Goal: Task Accomplishment & Management: Manage account settings

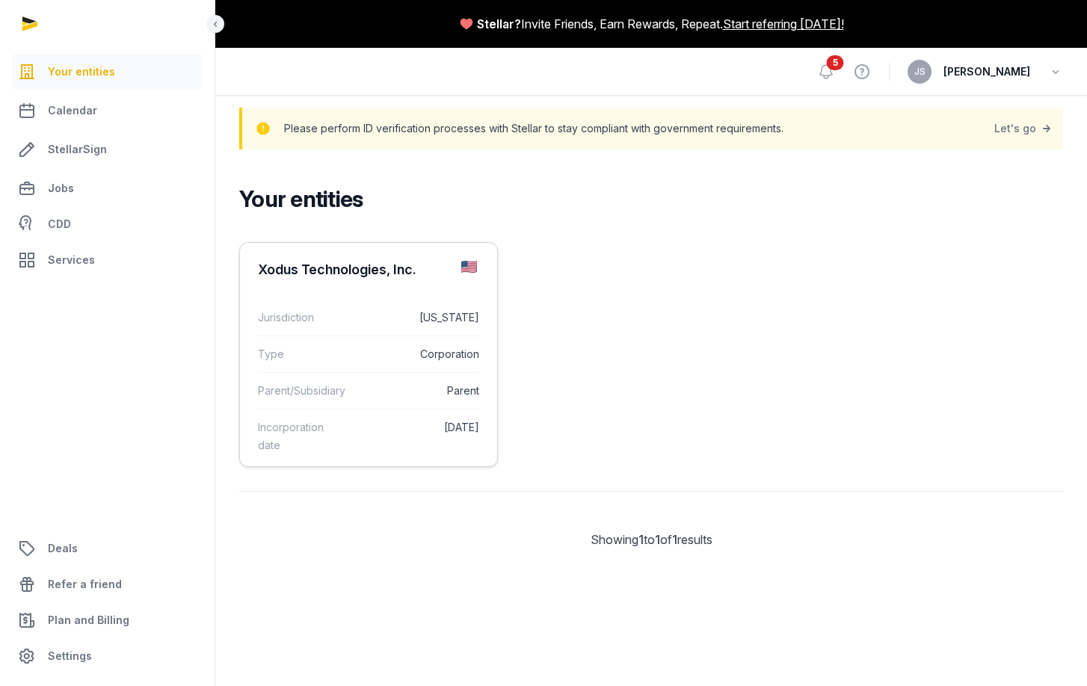
click at [337, 346] on dt "Type" at bounding box center [300, 354] width 84 height 18
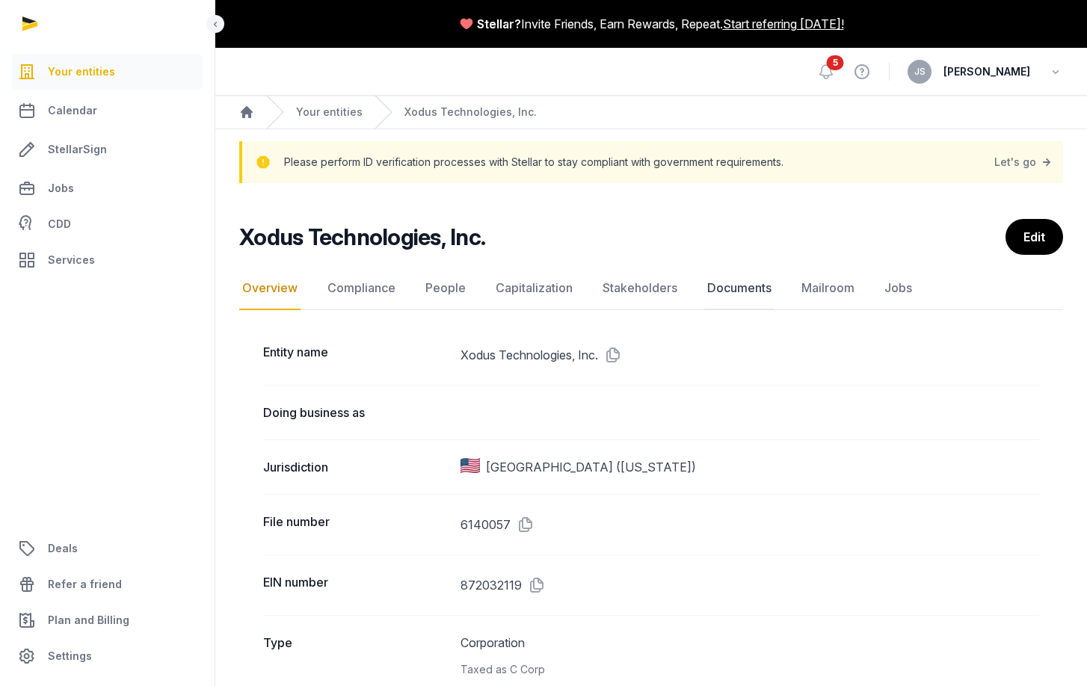
click at [742, 280] on link "Documents" at bounding box center [739, 288] width 70 height 43
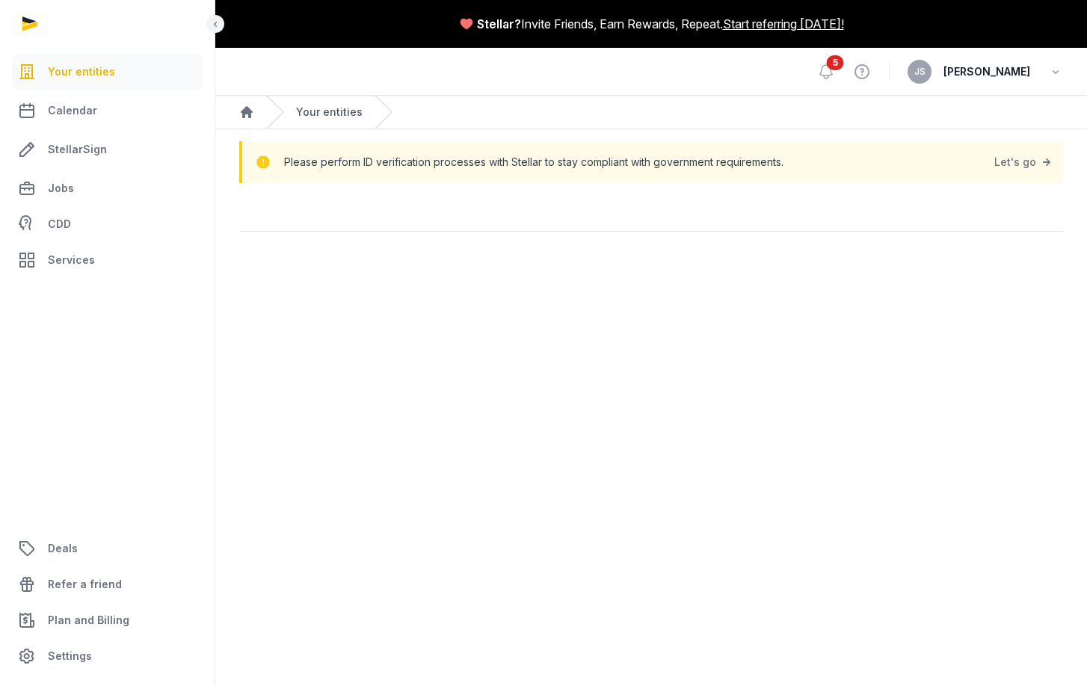
click at [342, 110] on link "Your entities" at bounding box center [329, 112] width 67 height 15
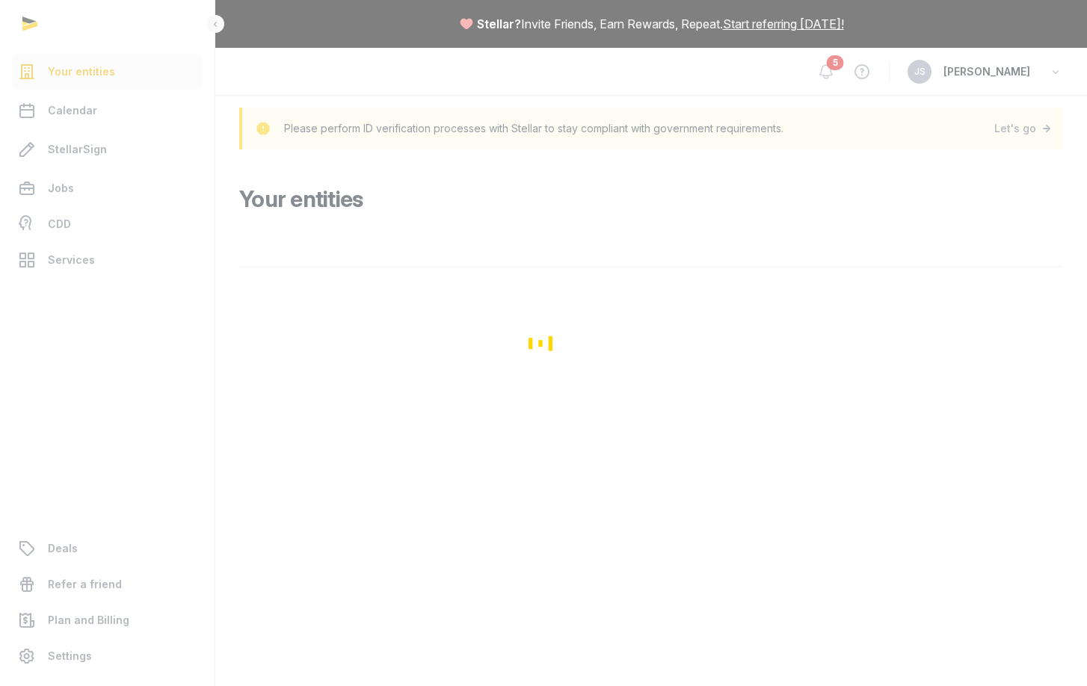
click at [719, 478] on div "Loading" at bounding box center [543, 343] width 1087 height 686
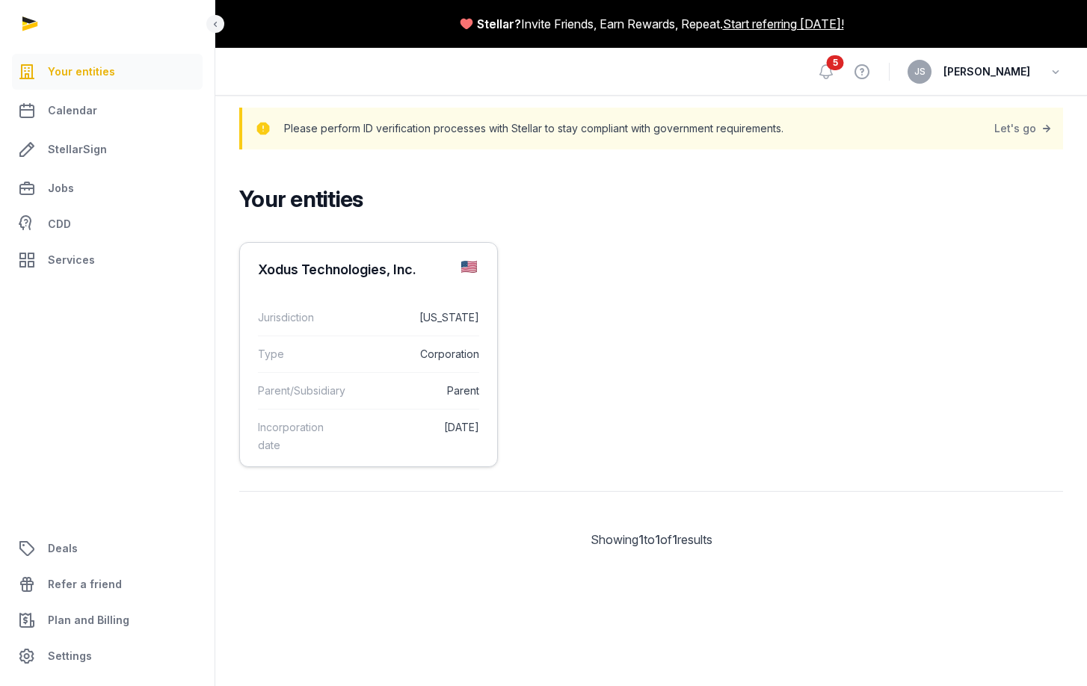
click at [392, 348] on dd "Corporation" at bounding box center [417, 354] width 126 height 18
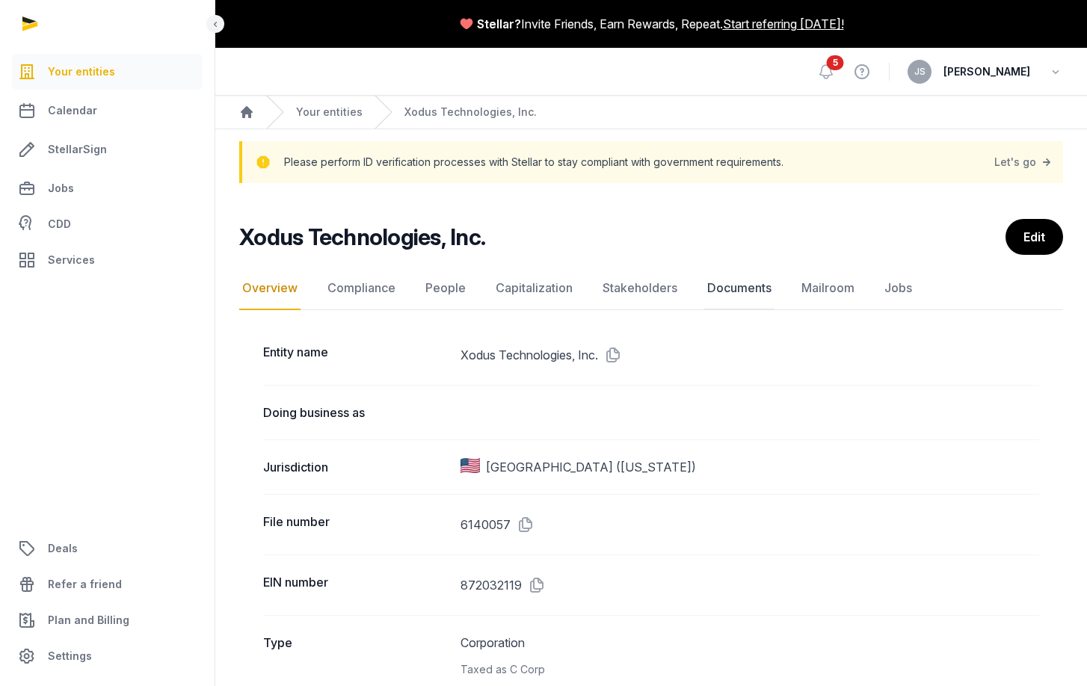
click at [721, 286] on link "Documents" at bounding box center [739, 288] width 70 height 43
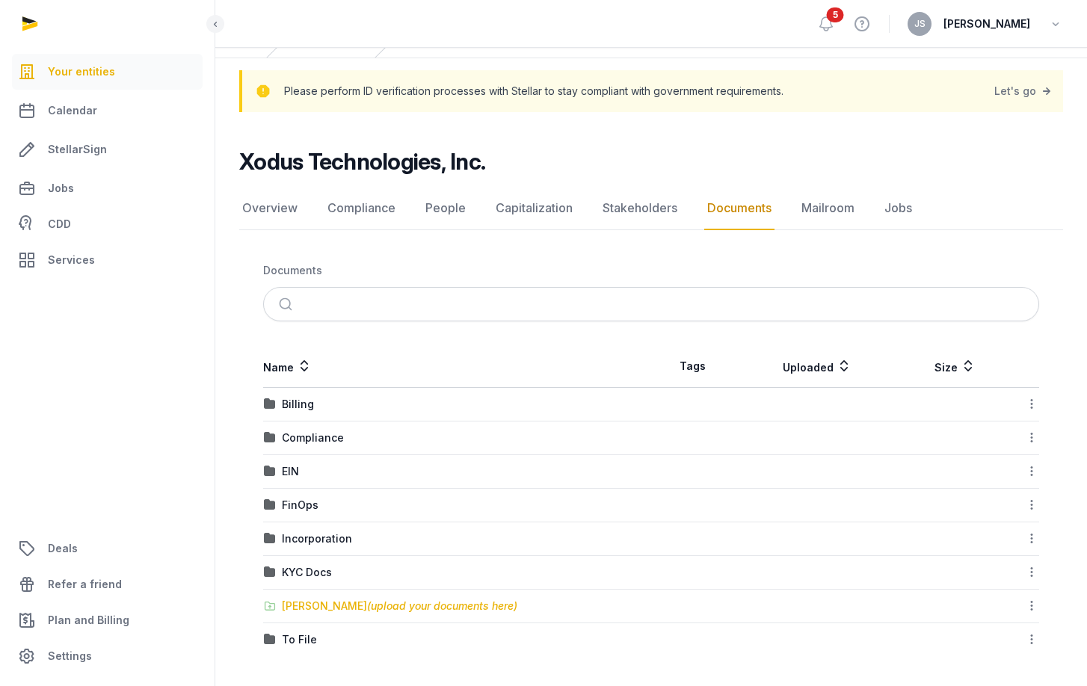
click at [380, 605] on span "(upload your documents here)" at bounding box center [442, 605] width 150 height 13
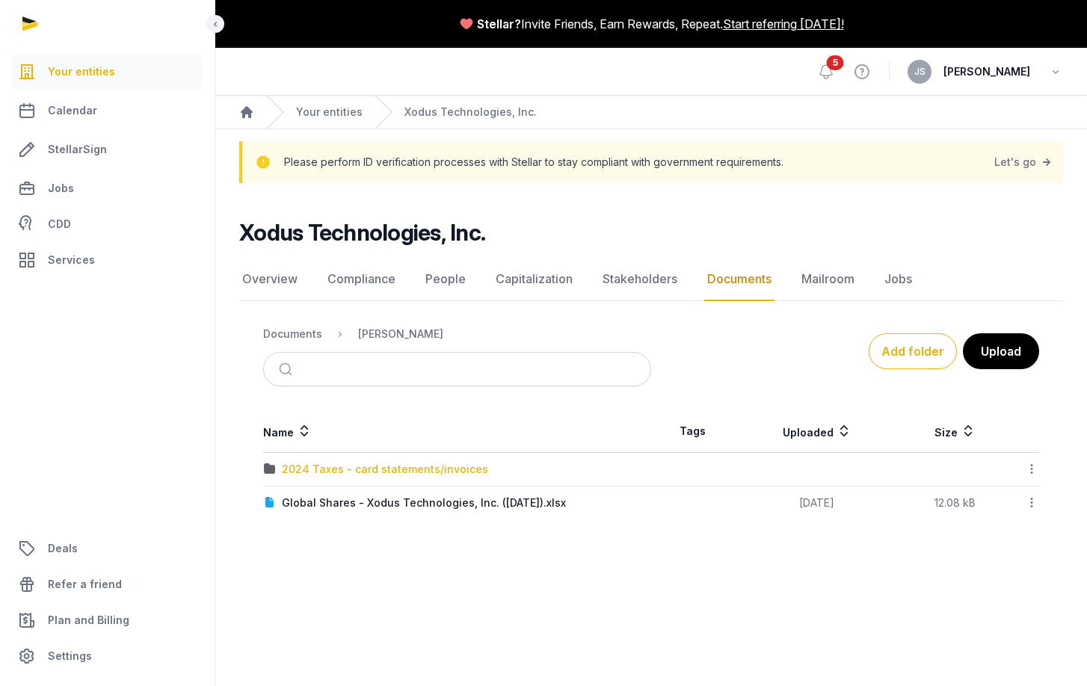
click at [403, 468] on div "2024 Taxes - card statements/invoices" at bounding box center [385, 469] width 206 height 15
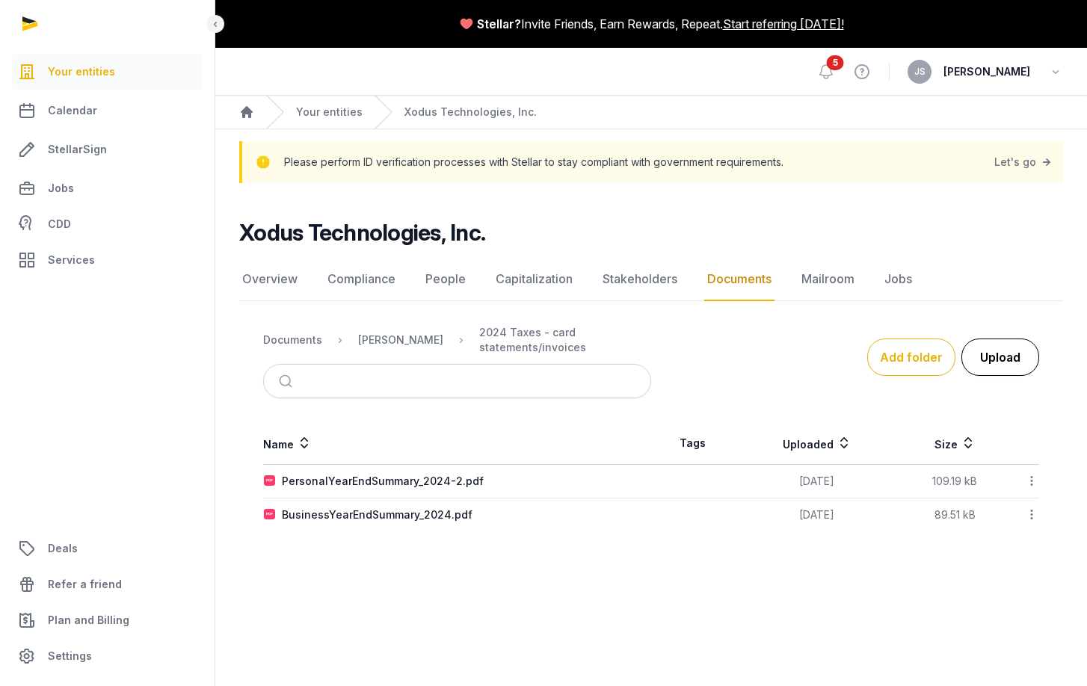
click at [995, 357] on button "Upload" at bounding box center [1000, 357] width 78 height 37
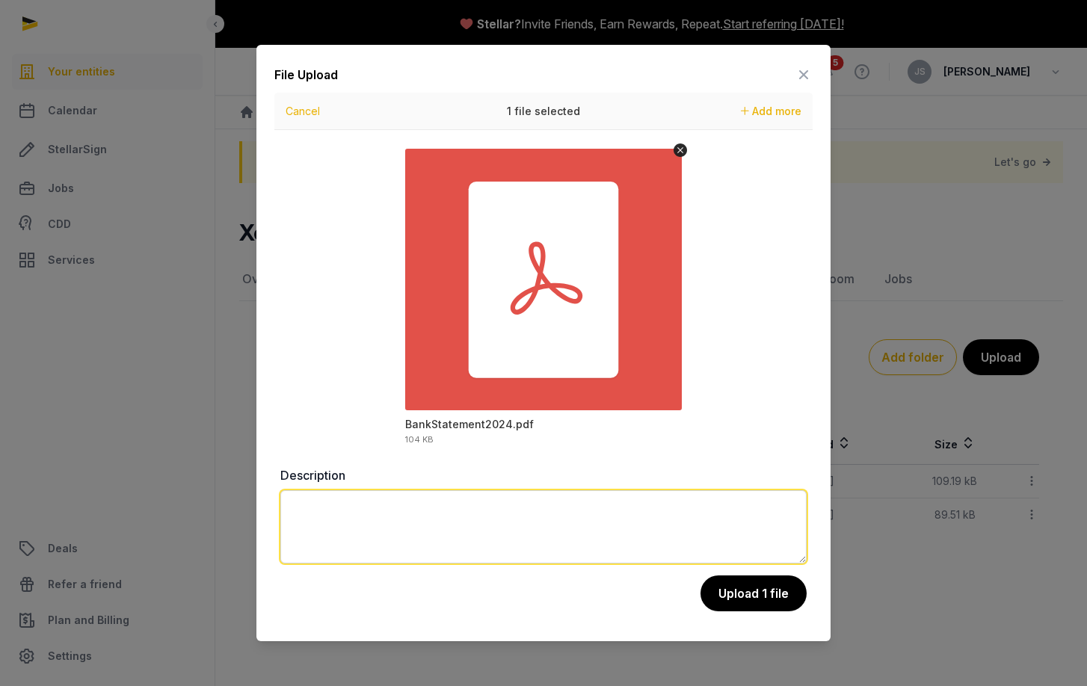
click at [644, 530] on textarea at bounding box center [543, 526] width 526 height 73
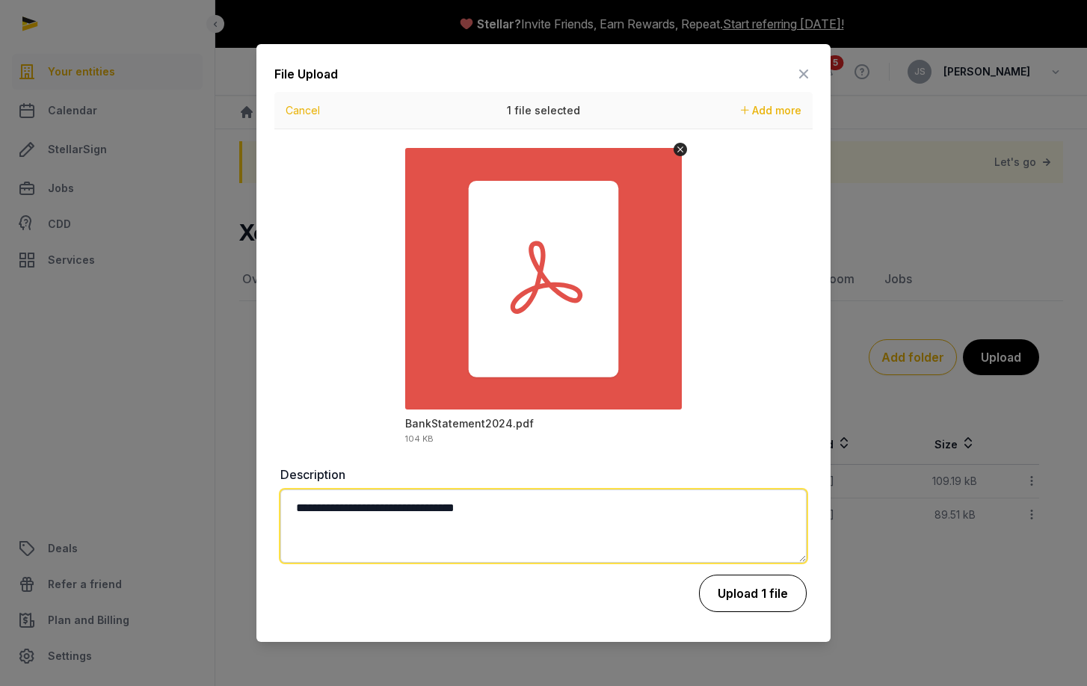
type textarea "**********"
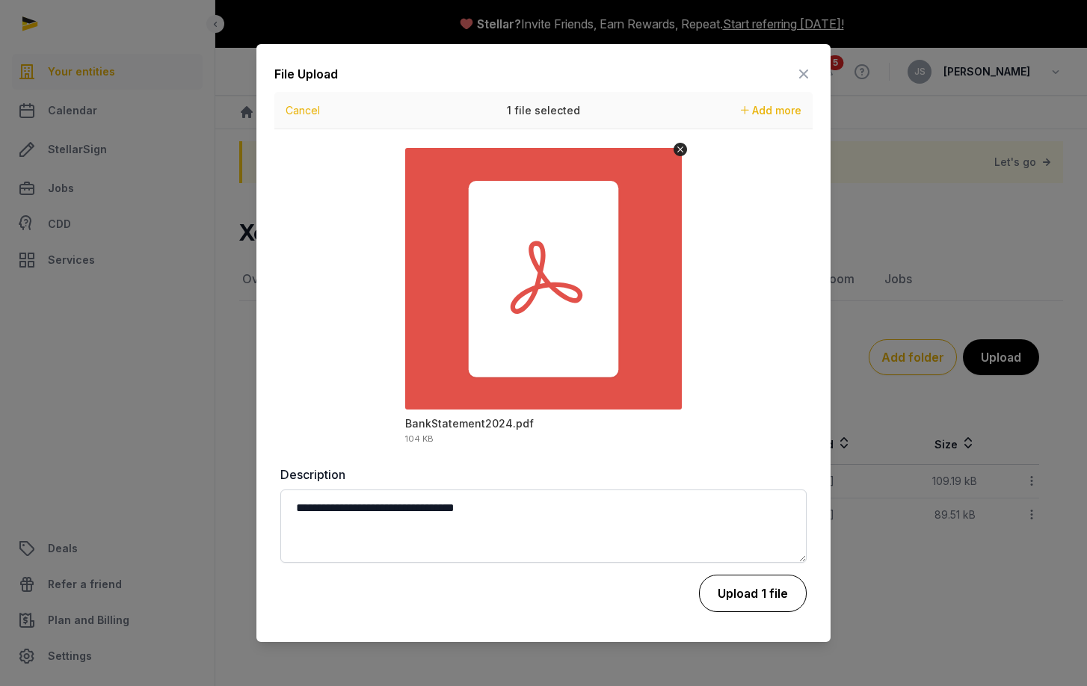
click at [765, 602] on button "Upload 1 file" at bounding box center [753, 593] width 108 height 37
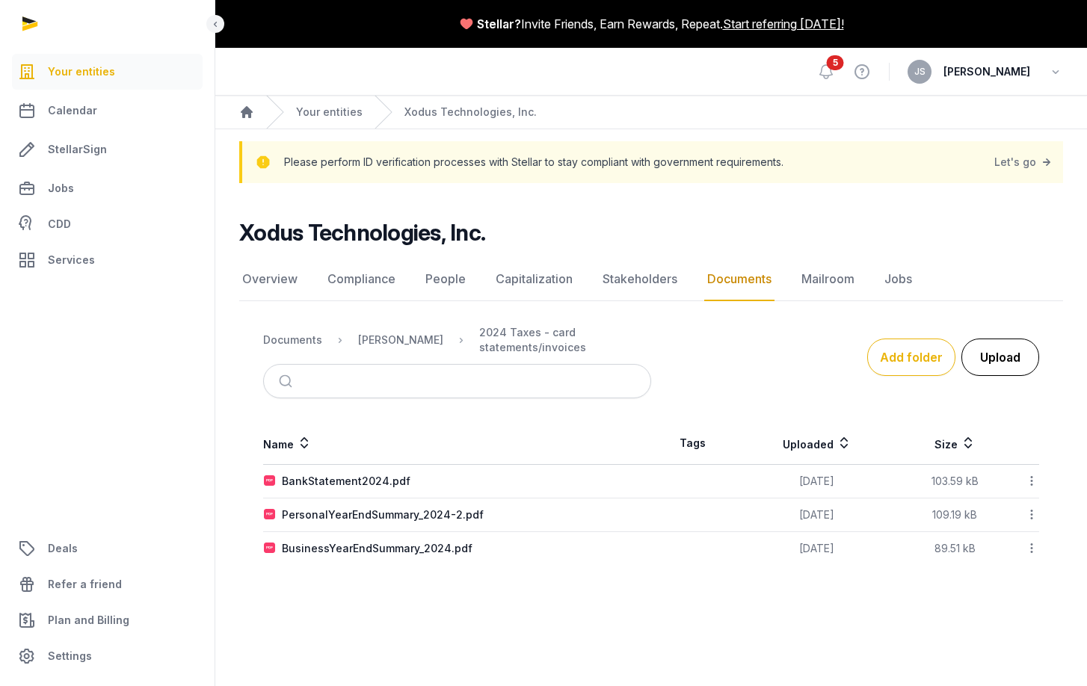
click at [1005, 364] on button "Upload" at bounding box center [1000, 357] width 78 height 37
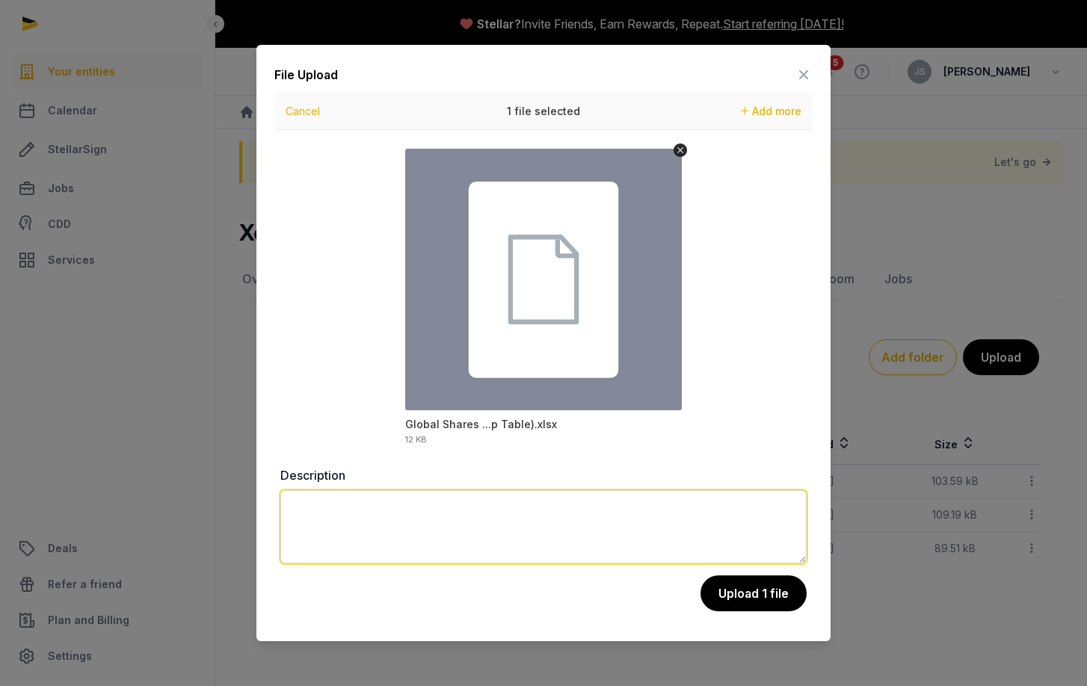
click at [609, 505] on textarea at bounding box center [543, 526] width 526 height 73
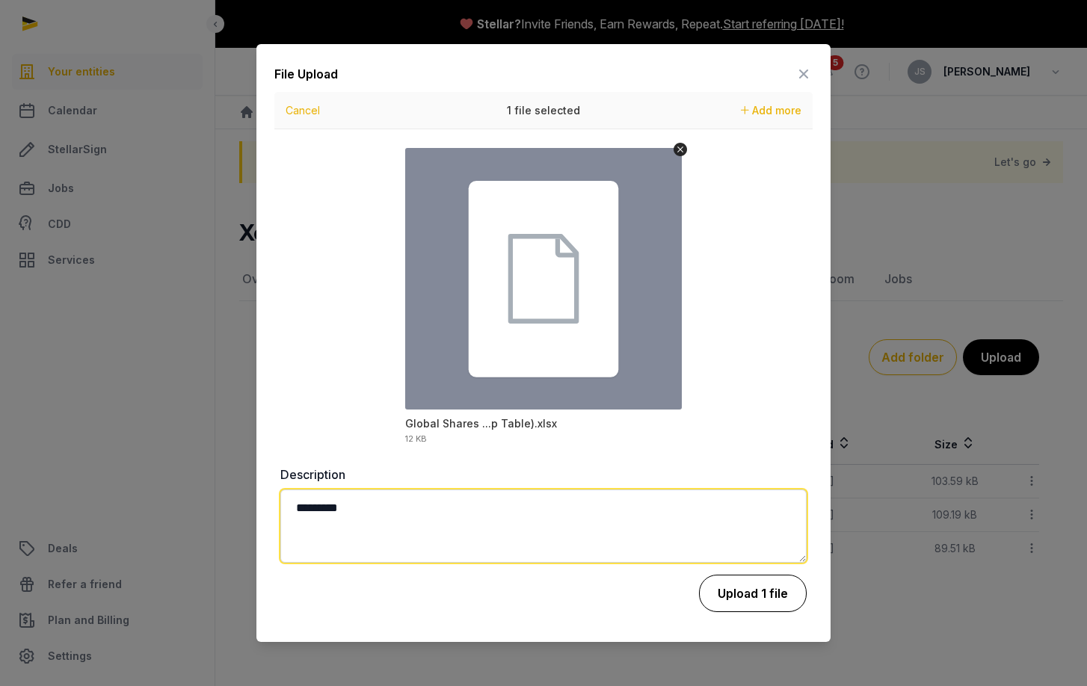
type textarea "*********"
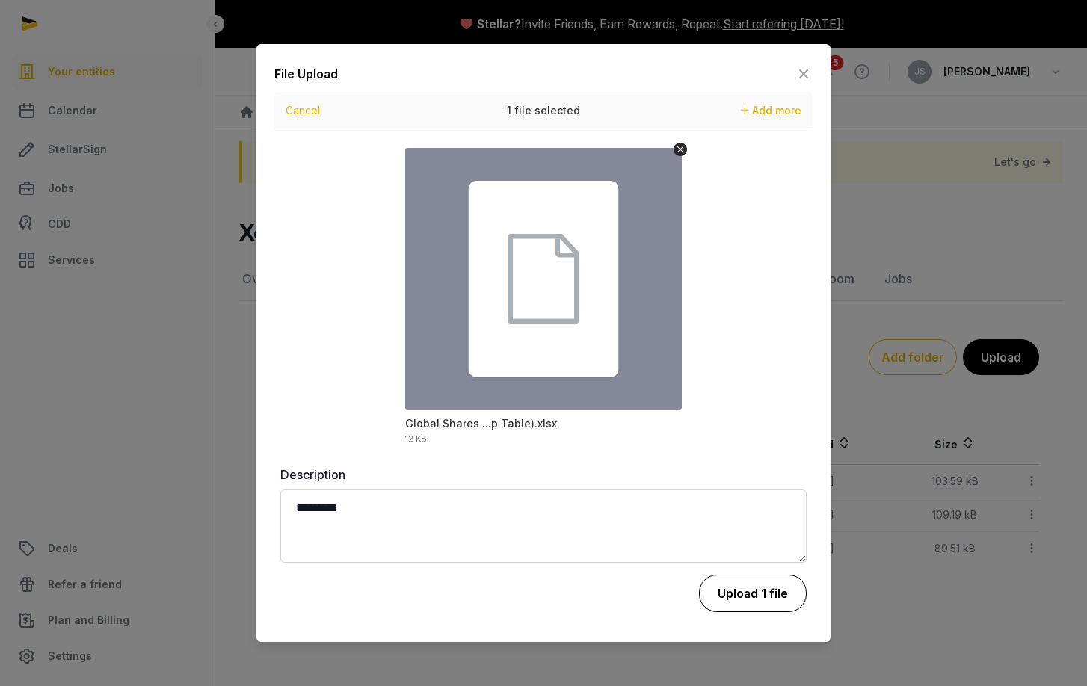
click at [742, 601] on button "Upload 1 file" at bounding box center [753, 593] width 108 height 37
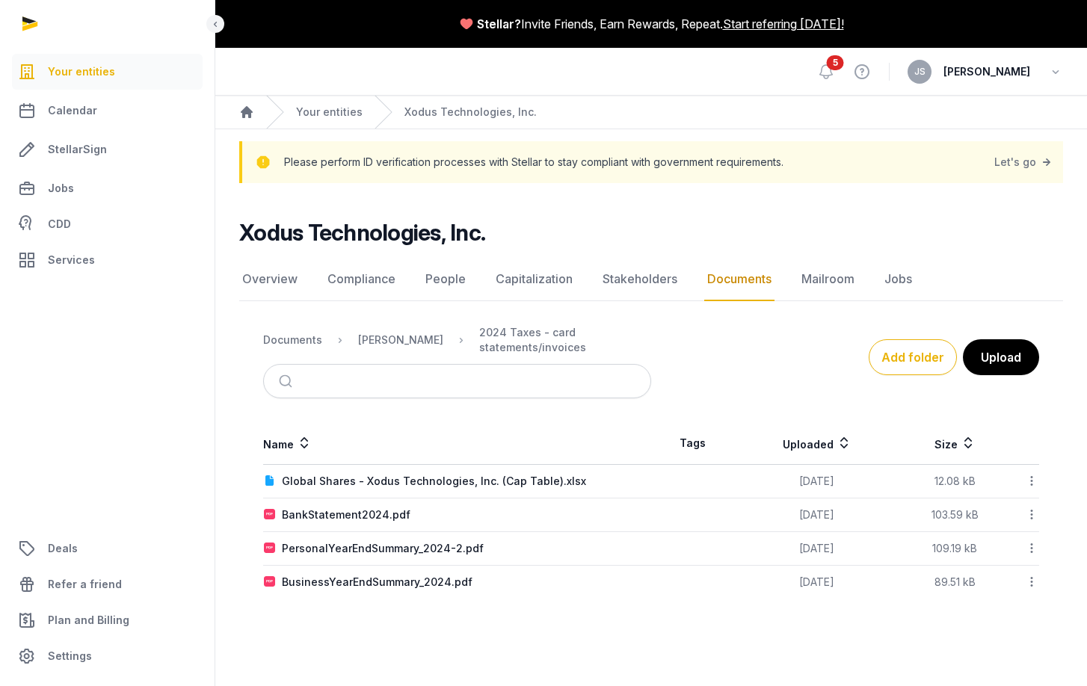
click at [1023, 69] on span "[PERSON_NAME]" at bounding box center [986, 72] width 87 height 18
click at [1058, 70] on icon "button" at bounding box center [1055, 71] width 15 height 21
click at [957, 135] on button "Sign out" at bounding box center [979, 133] width 167 height 27
